Goal: Information Seeking & Learning: Check status

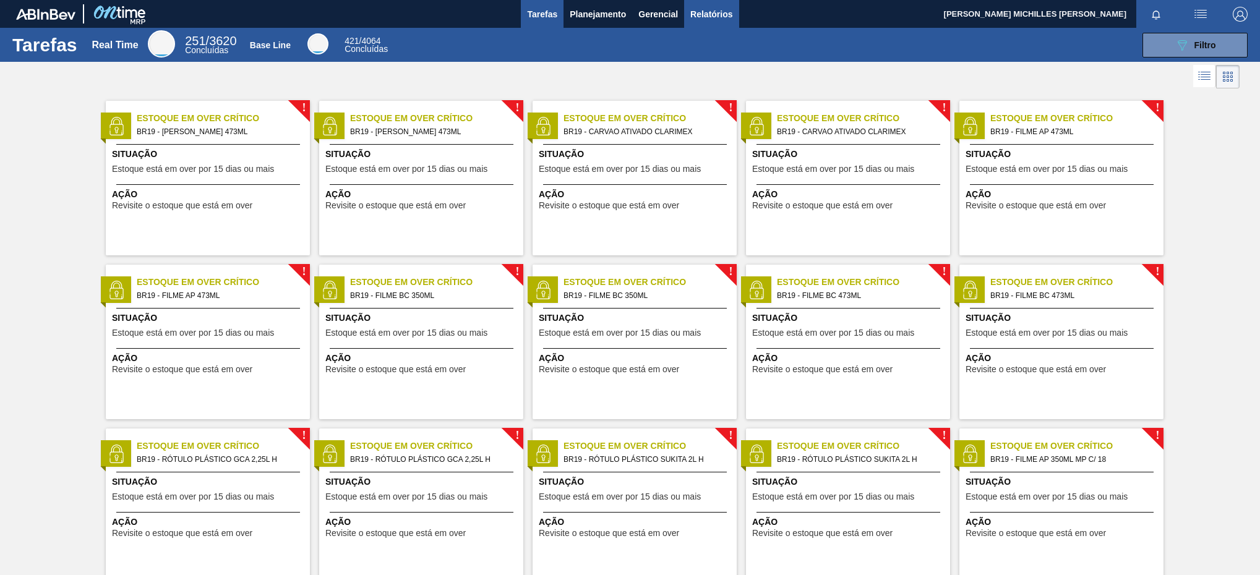
click at [729, 23] on button "Relatórios" at bounding box center [711, 14] width 54 height 28
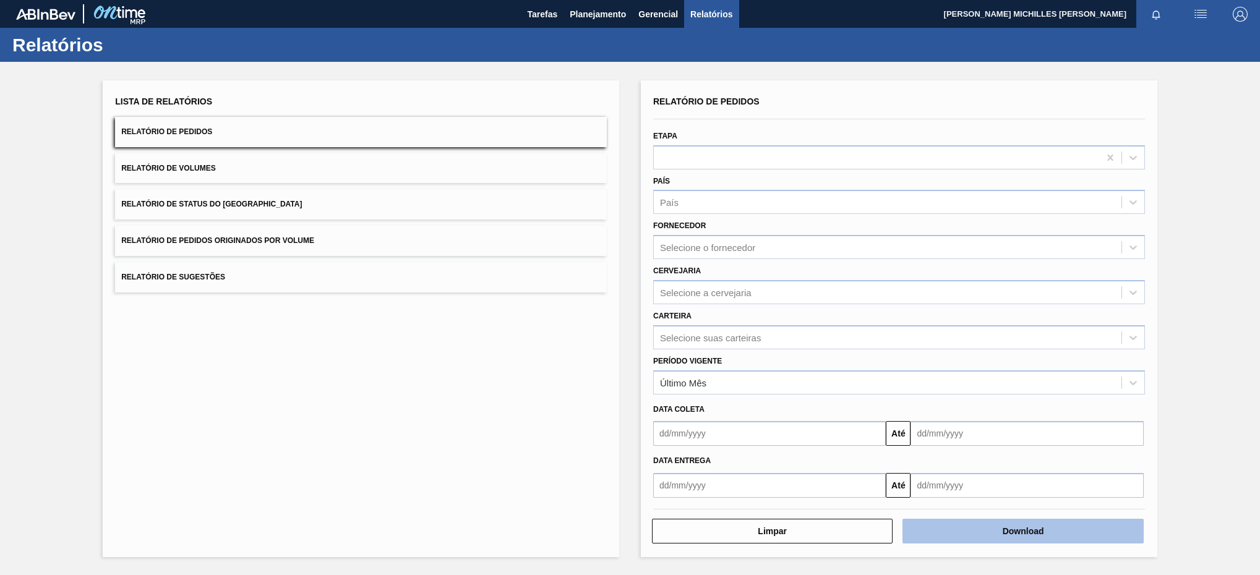
click at [990, 534] on button "Download" at bounding box center [1022, 531] width 241 height 25
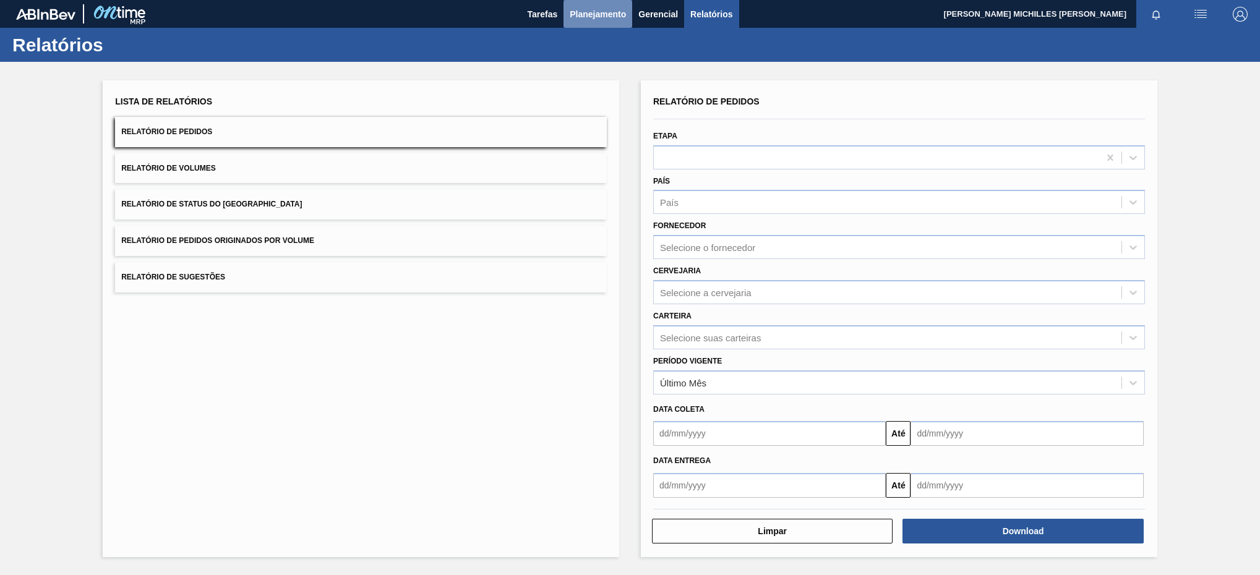
click at [592, 11] on span "Planejamento" at bounding box center [598, 14] width 56 height 15
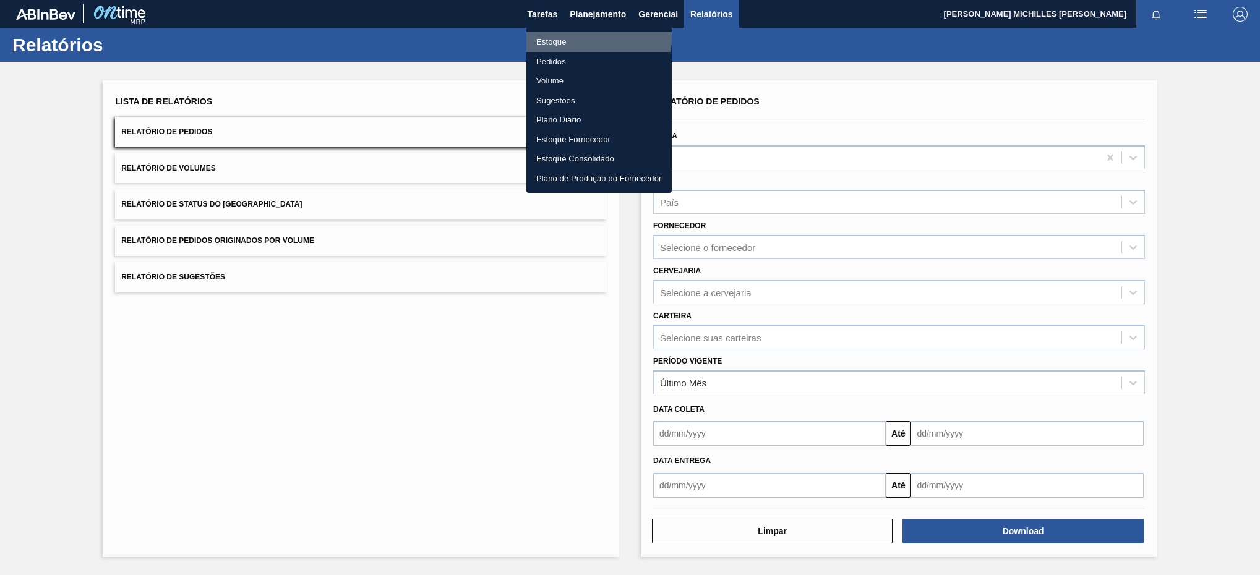
click at [574, 32] on li "Estoque" at bounding box center [598, 42] width 145 height 20
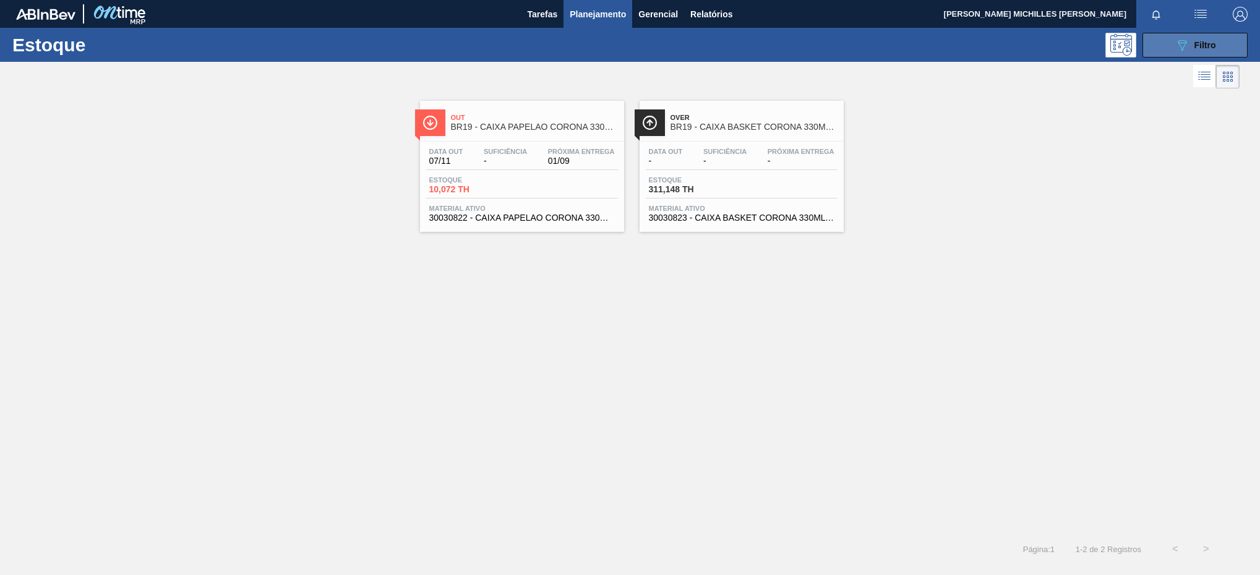
click at [1151, 52] on button "089F7B8B-B2A5-4AFE-B5C0-19BA573D28AC Filtro" at bounding box center [1194, 45] width 105 height 25
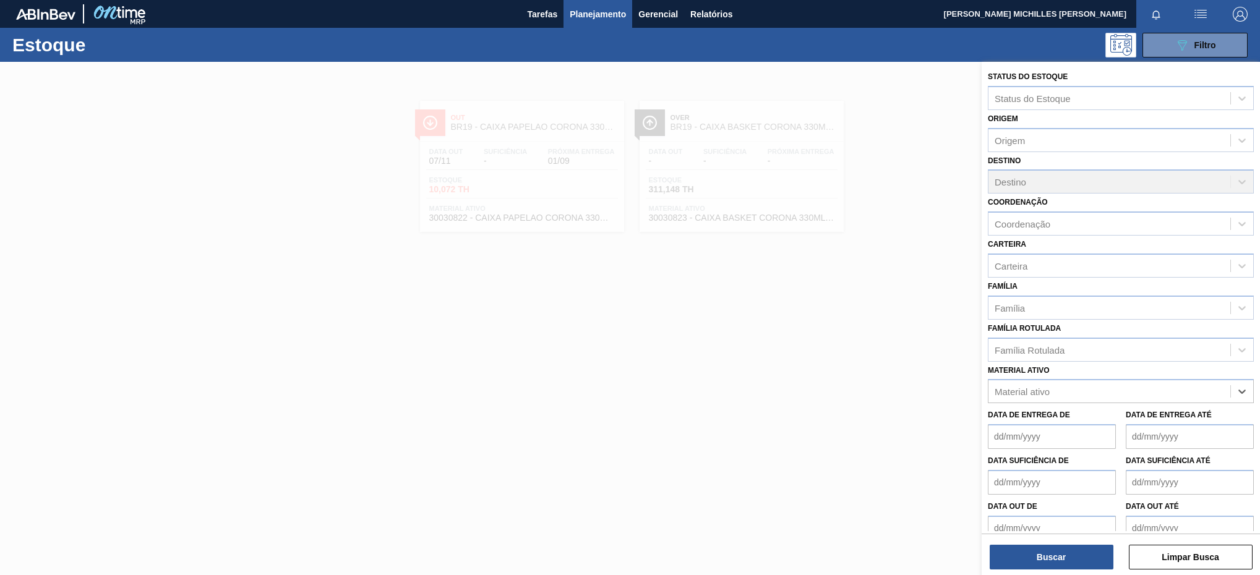
paste ativo "30031671"
type ativo "30031671"
click at [1113, 429] on div "30031671 - ROT PLAST 1 5L H H2OH LIMONETO IN211" at bounding box center [1121, 422] width 266 height 23
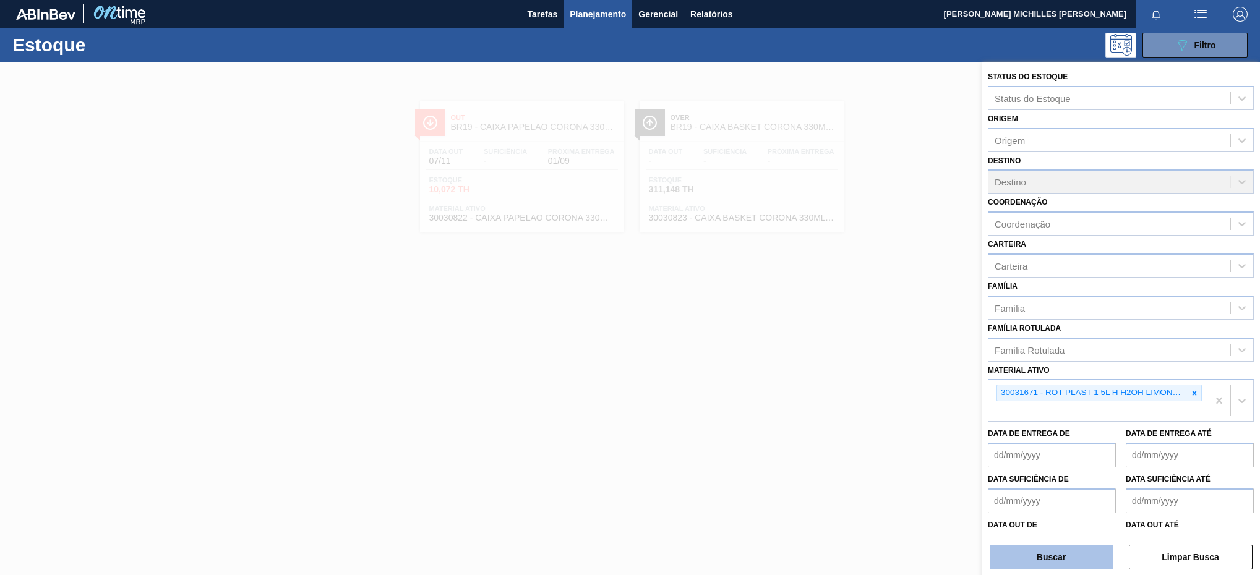
click at [1071, 551] on button "Buscar" at bounding box center [1052, 557] width 124 height 25
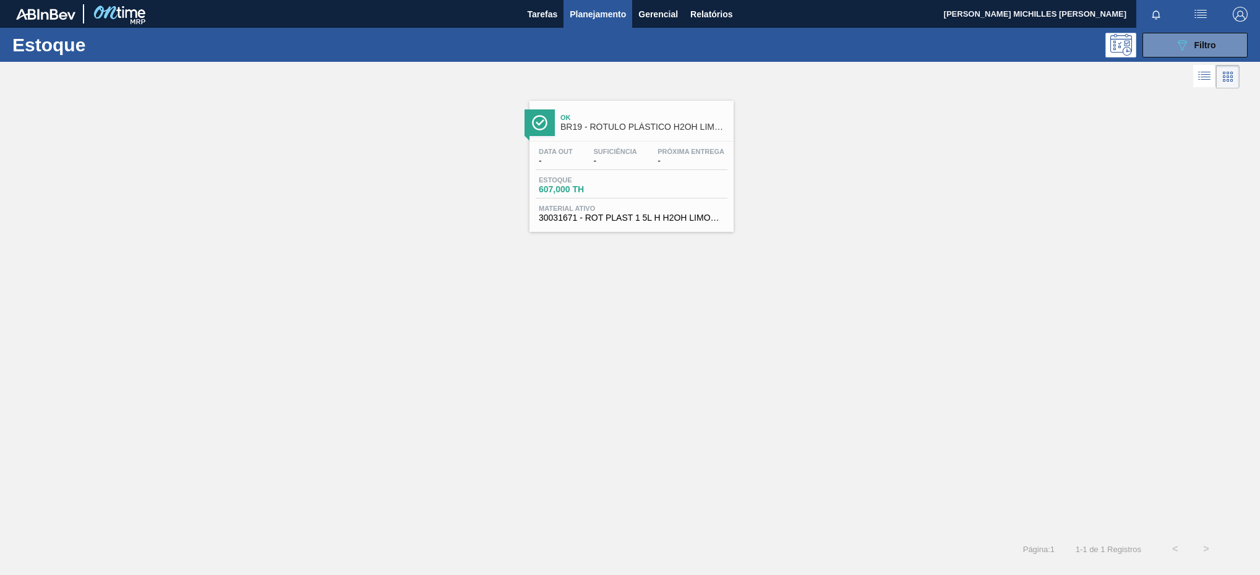
click at [648, 190] on div "Estoque 607,000 TH" at bounding box center [632, 187] width 192 height 22
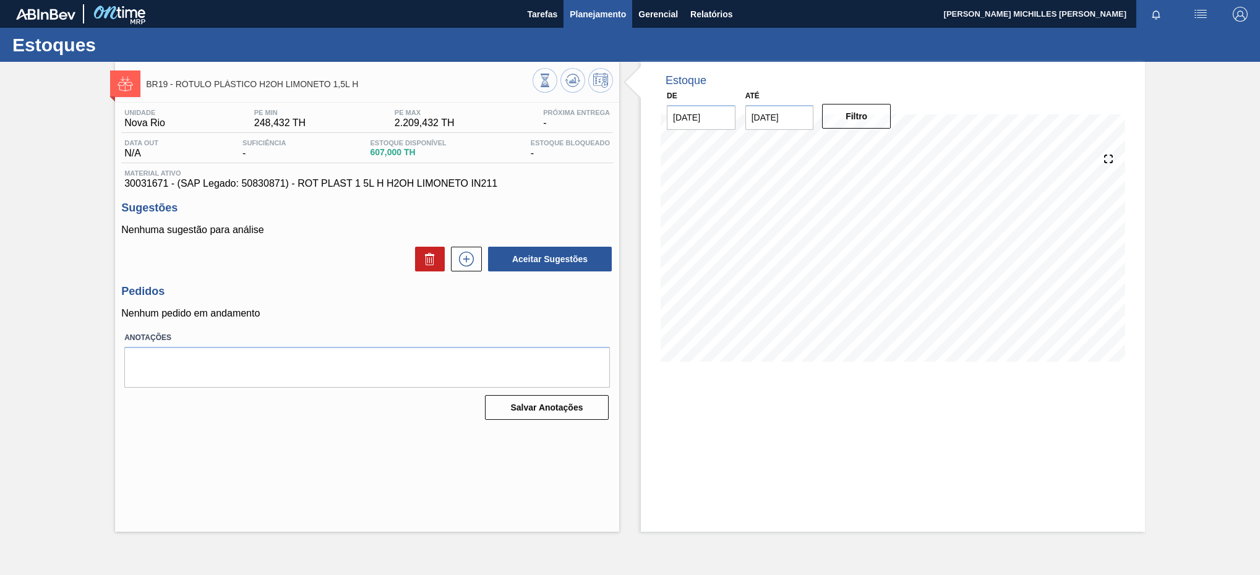
click at [580, 15] on span "Planejamento" at bounding box center [598, 14] width 56 height 15
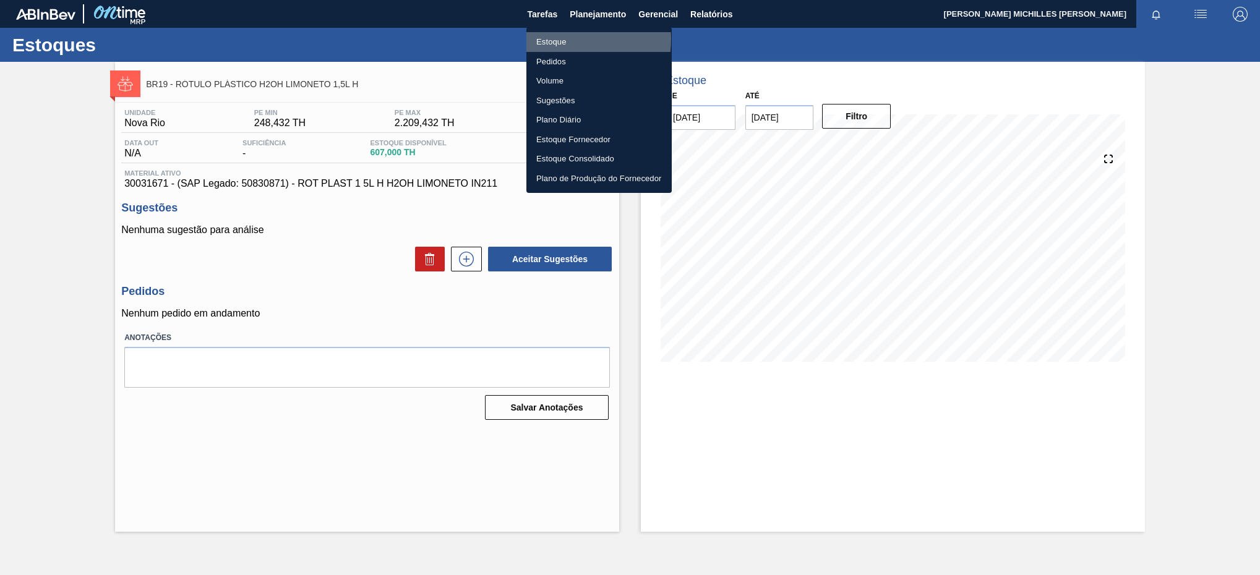
click at [557, 39] on li "Estoque" at bounding box center [598, 42] width 145 height 20
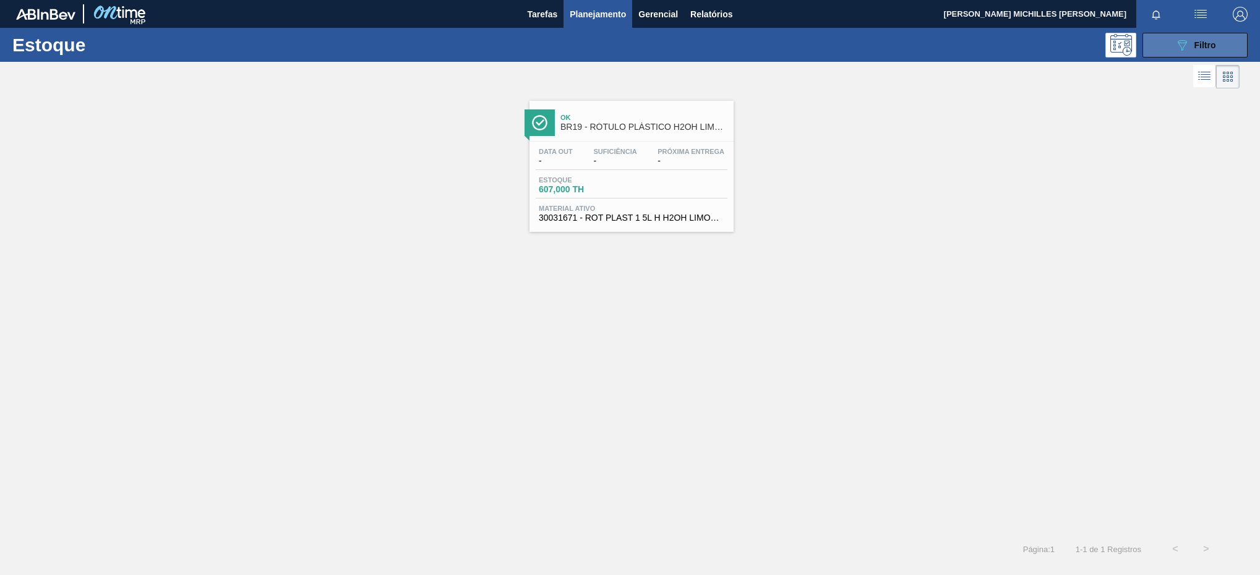
click at [1209, 51] on div "089F7B8B-B2A5-4AFE-B5C0-19BA573D28AC Filtro" at bounding box center [1195, 45] width 41 height 15
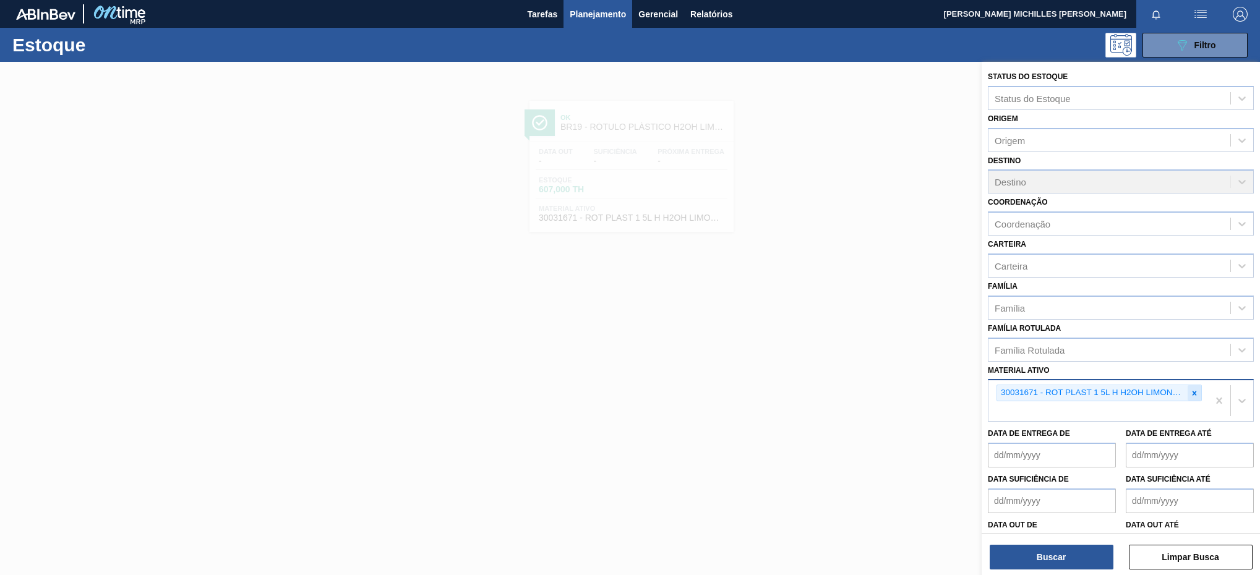
click at [1196, 390] on icon at bounding box center [1194, 393] width 9 height 9
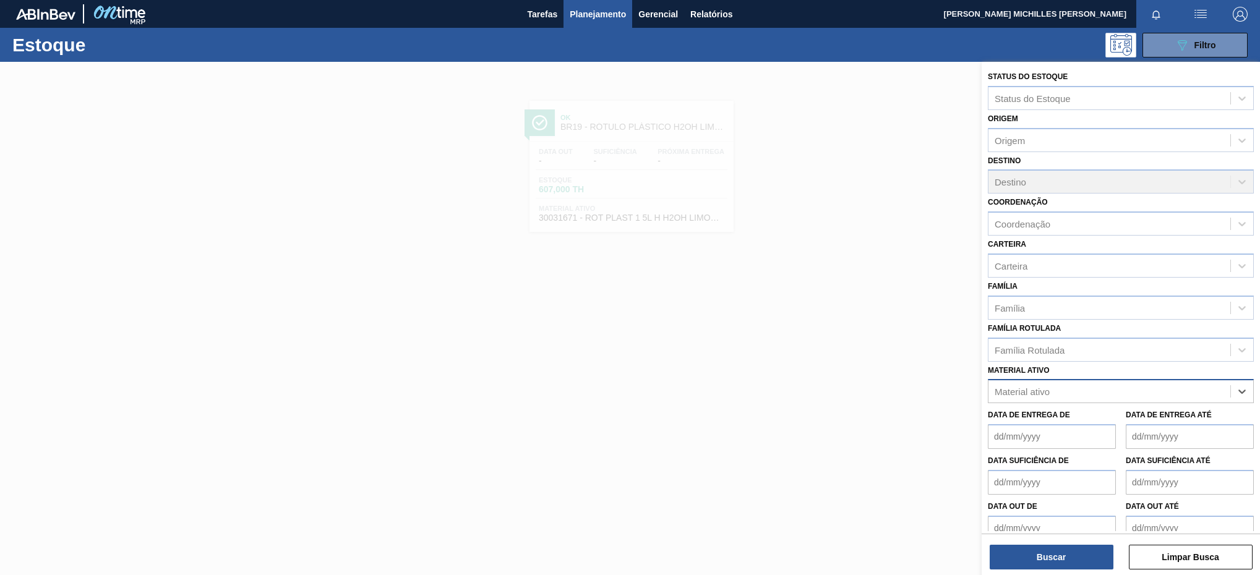
paste ativo "30003164"
type ativo "30003164"
click at [1144, 417] on div "30003164 - PREFORMA 20,08G VERDE RECICLADA" at bounding box center [1121, 422] width 266 height 23
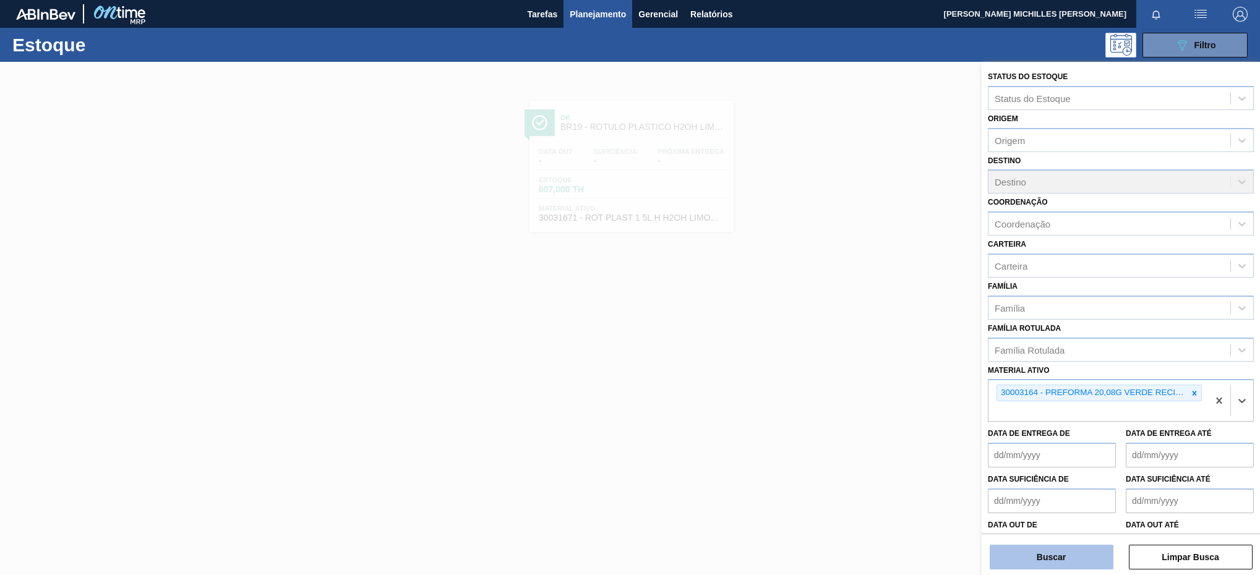
click at [1086, 551] on button "Buscar" at bounding box center [1052, 557] width 124 height 25
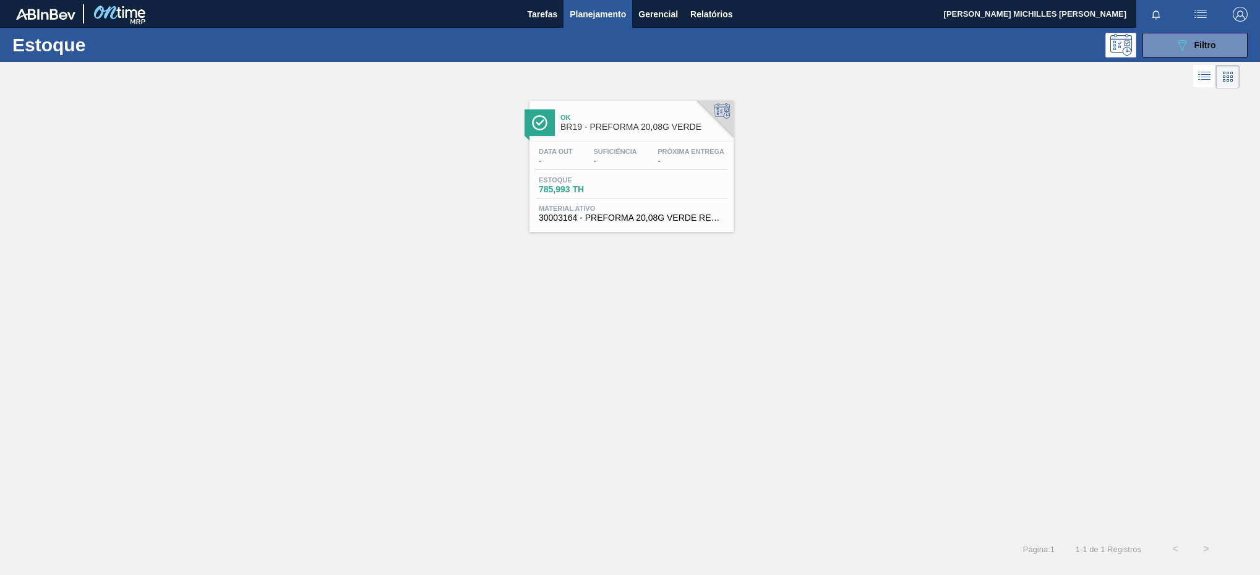
click at [618, 166] on span "-" at bounding box center [614, 160] width 43 height 9
